Goal: Transaction & Acquisition: Obtain resource

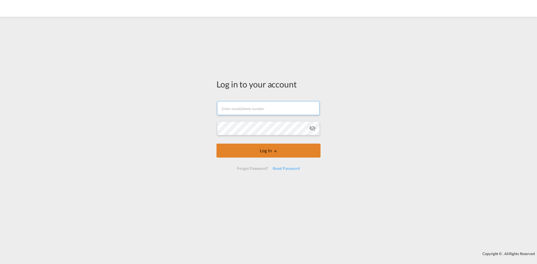
type input "[EMAIL_ADDRESS][DOMAIN_NAME]"
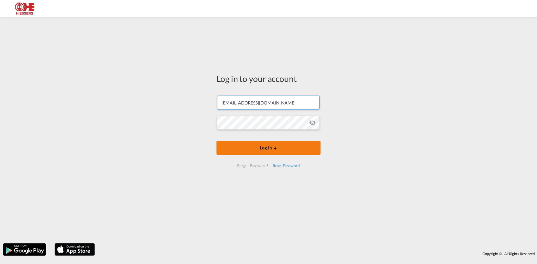
click at [262, 149] on button "Log In" at bounding box center [268, 148] width 104 height 14
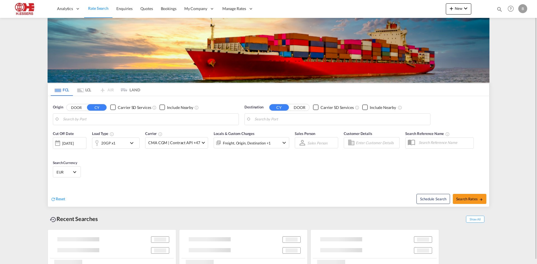
type input "[GEOGRAPHIC_DATA], BEANR"
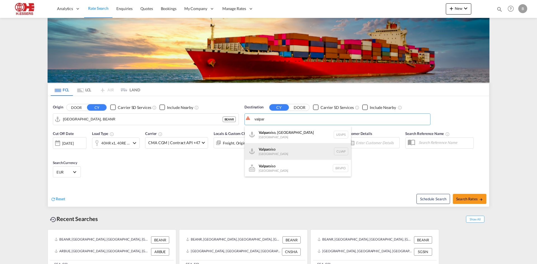
click at [290, 150] on div "Valpar aiso [GEOGRAPHIC_DATA] CLVAP" at bounding box center [298, 151] width 106 height 17
type input "Valparaiso, CLVAP"
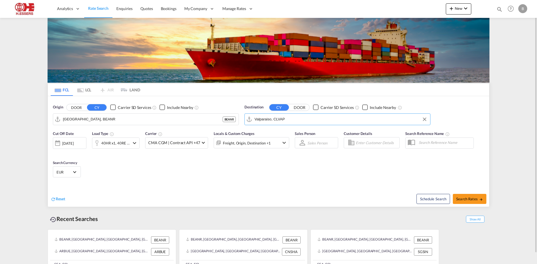
click at [122, 140] on div "40HR x1, 40RE x1" at bounding box center [115, 143] width 29 height 8
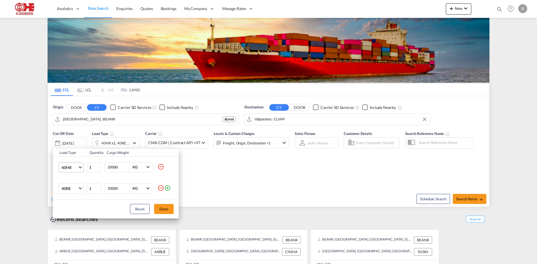
click at [80, 168] on span "Choose: \a40HR" at bounding box center [80, 166] width 3 height 3
click at [72, 141] on md-option "20GP" at bounding box center [76, 138] width 38 height 13
click at [160, 187] on md-icon "icon-minus-circle-outline" at bounding box center [160, 188] width 7 height 7
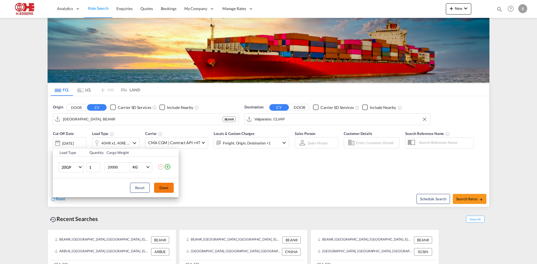
click at [167, 189] on button "Done" at bounding box center [164, 188] width 20 height 10
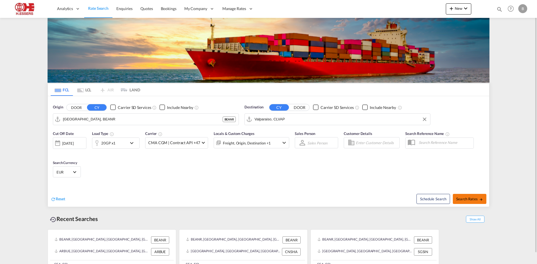
click at [479, 202] on button "Search Rates" at bounding box center [470, 199] width 34 height 10
type input "BEANR to CLVAP / [DATE]"
